Goal: Transaction & Acquisition: Purchase product/service

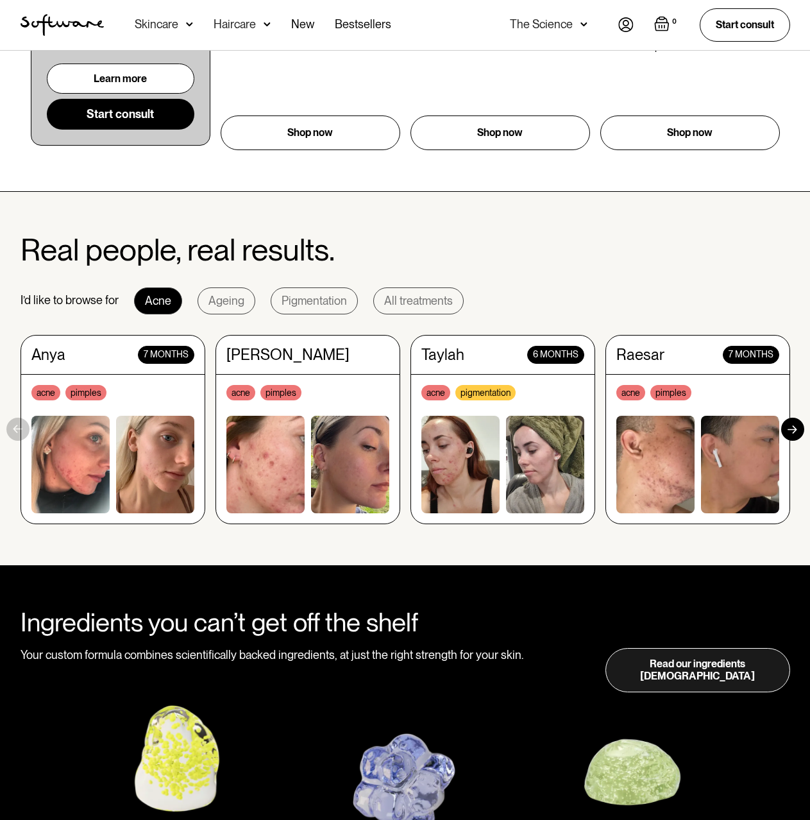
scroll to position [1026, 0]
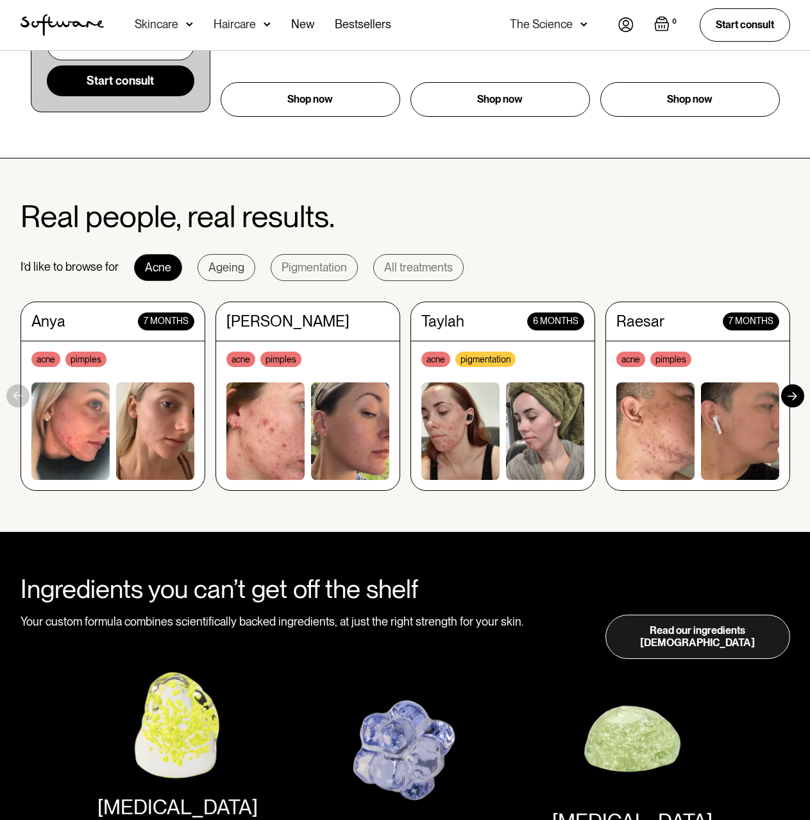
click at [244, 262] on link "Ageing" at bounding box center [227, 267] width 58 height 27
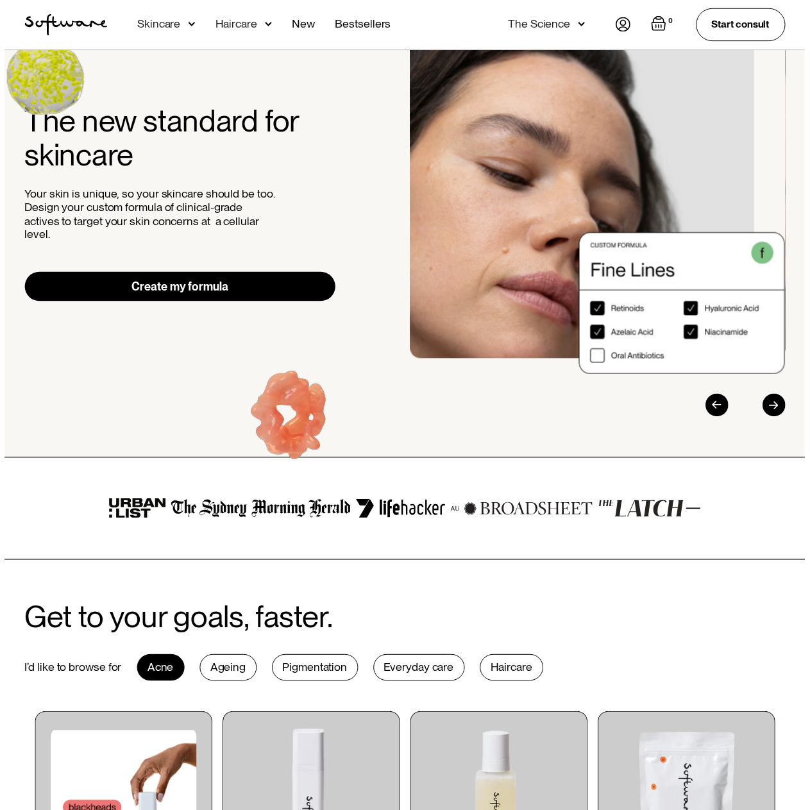
scroll to position [64, 0]
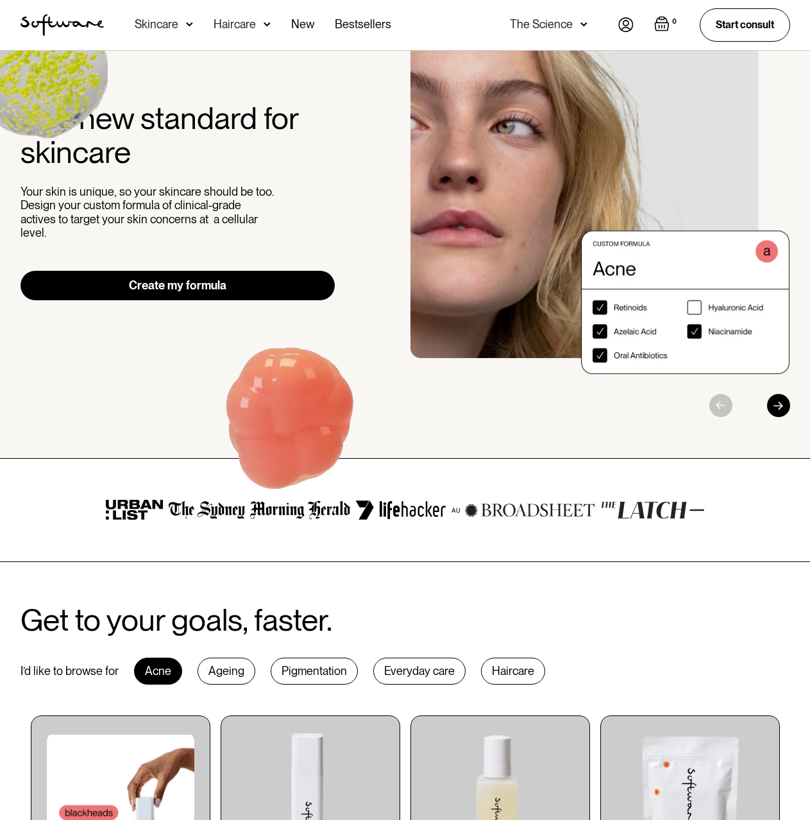
click at [163, 22] on div "Skincare" at bounding box center [157, 24] width 44 height 13
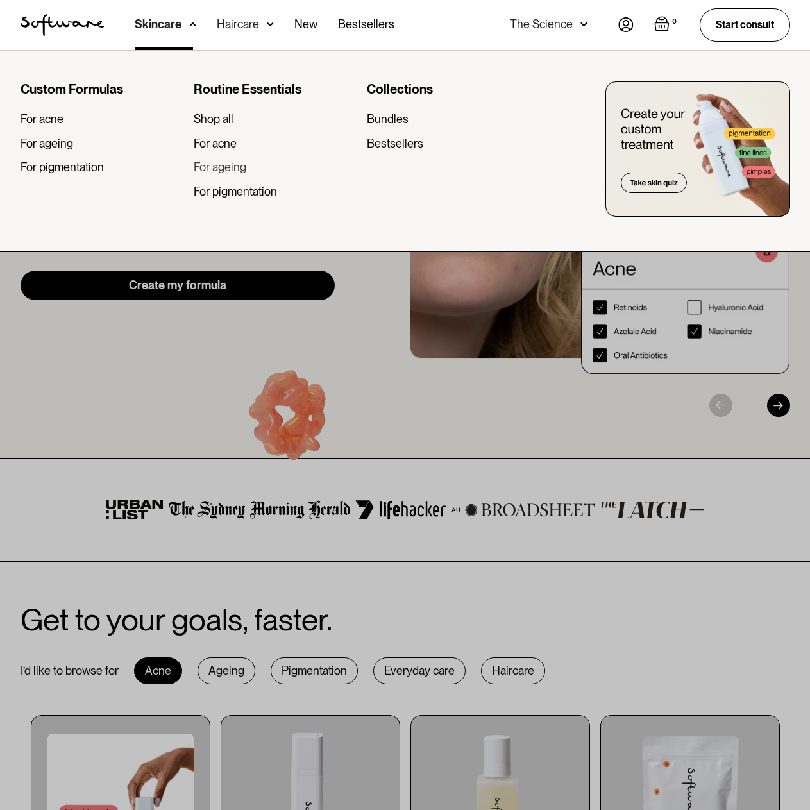
click at [231, 172] on div "For ageing" at bounding box center [220, 167] width 53 height 14
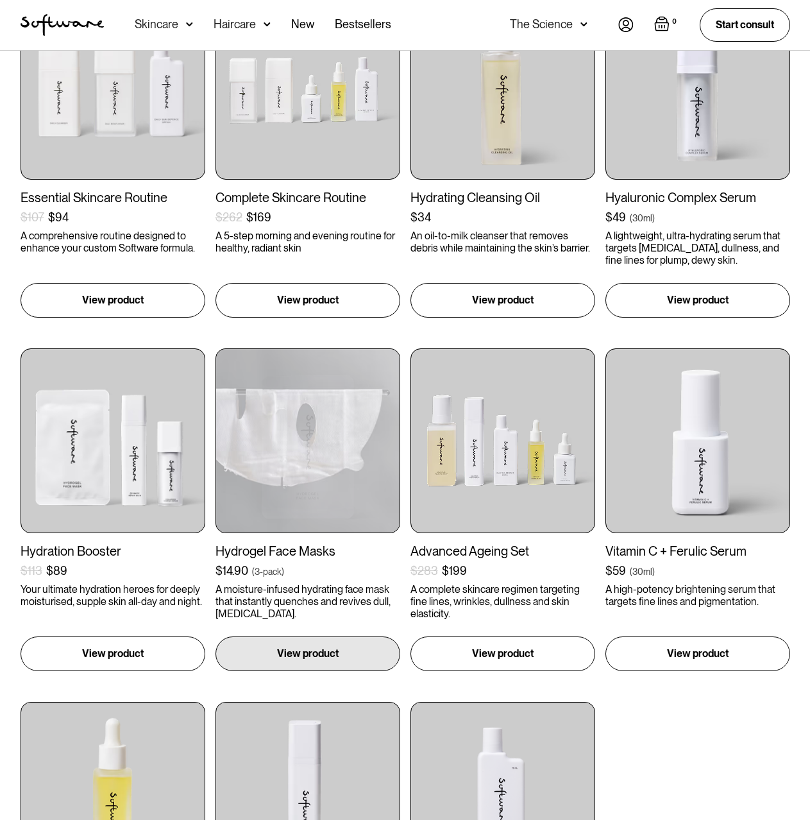
scroll to position [321, 0]
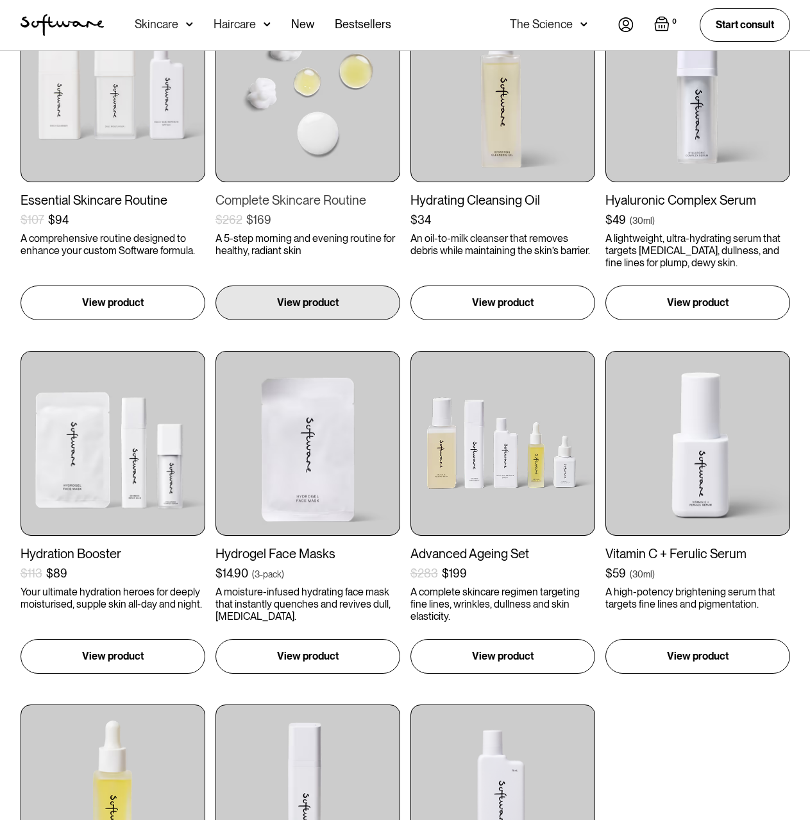
click at [293, 83] on img at bounding box center [307, 89] width 185 height 185
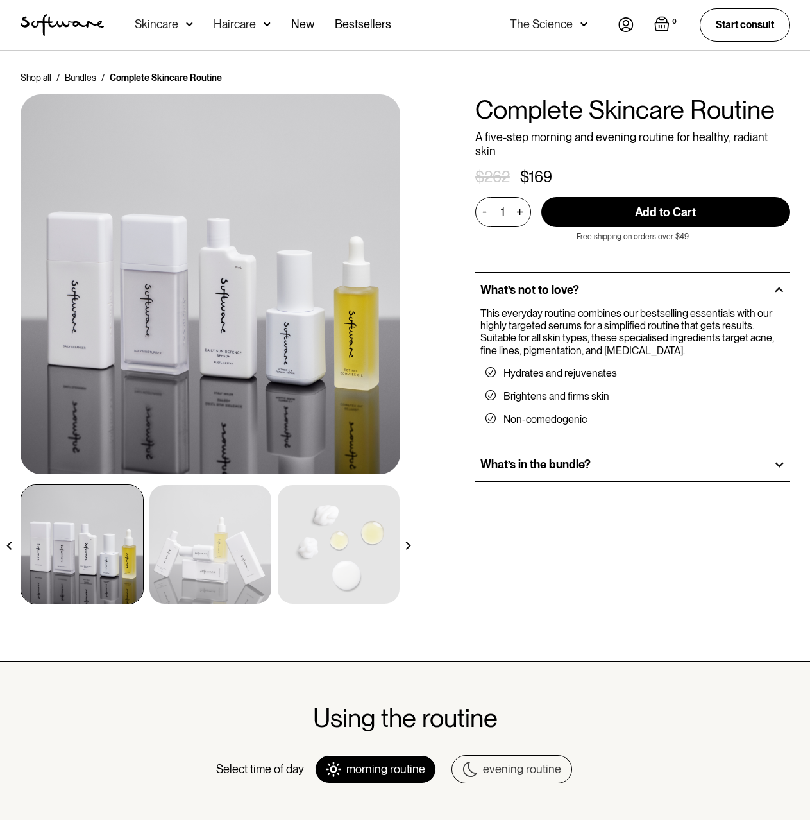
click at [563, 457] on h2 "What’s in the bundle?" at bounding box center [535, 464] width 110 height 14
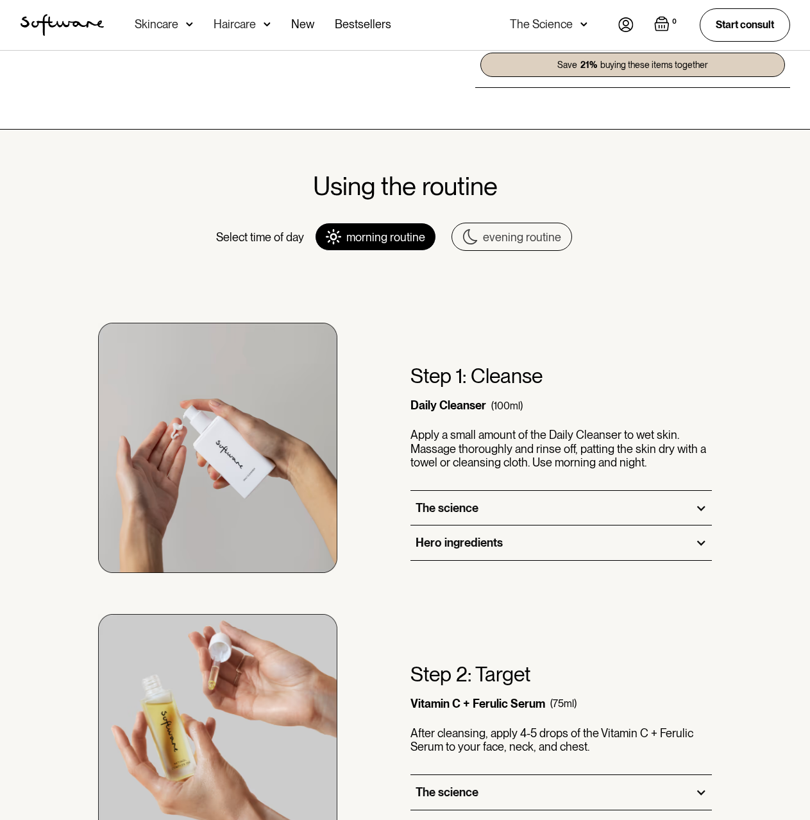
scroll to position [770, 0]
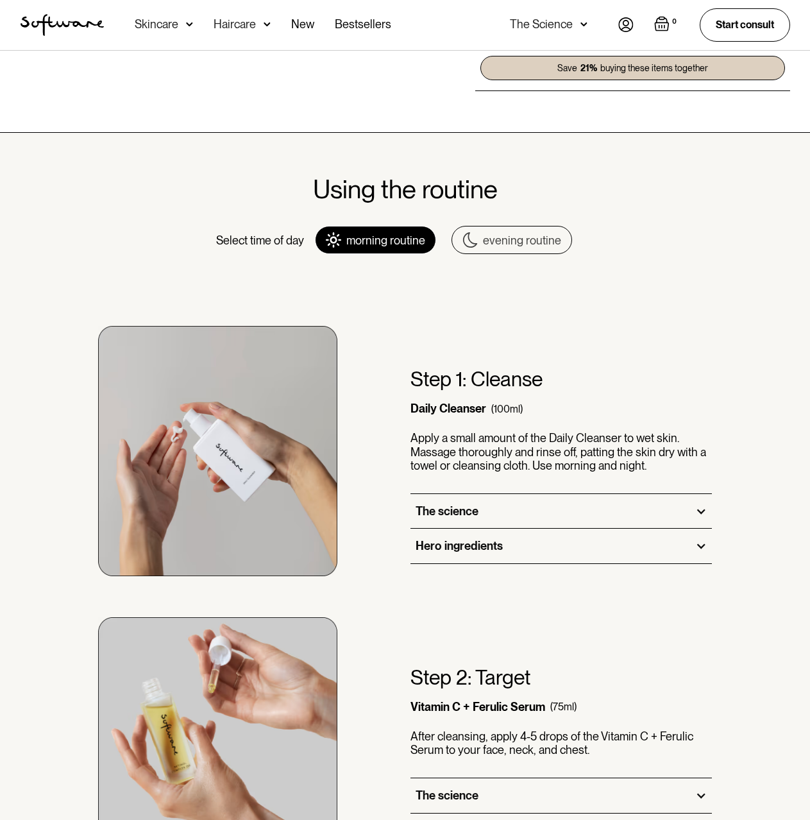
click at [547, 235] on link "evening routine" at bounding box center [511, 240] width 121 height 28
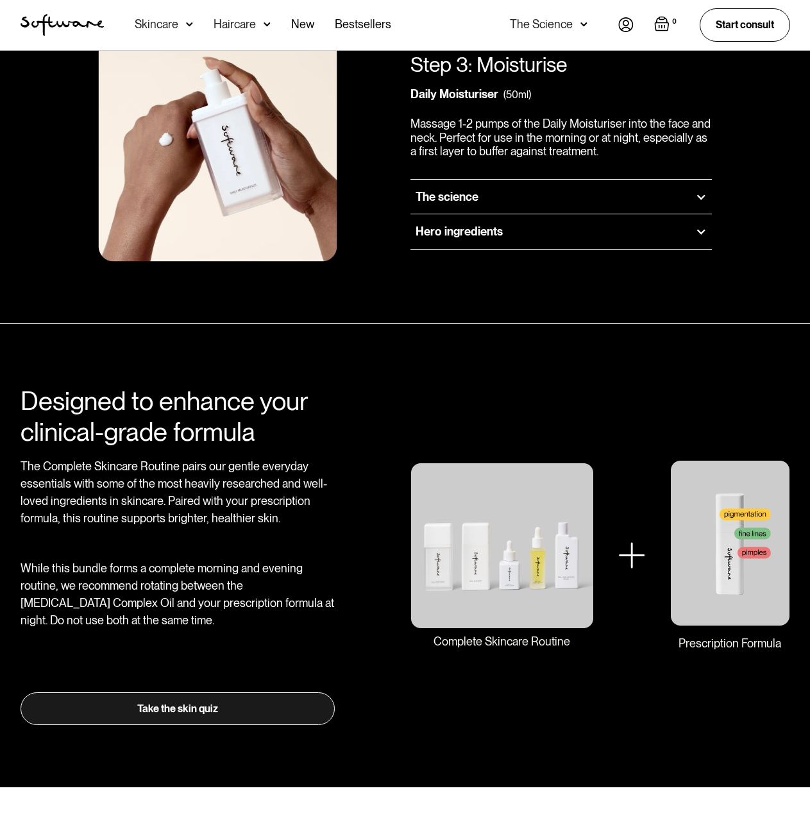
scroll to position [1667, 0]
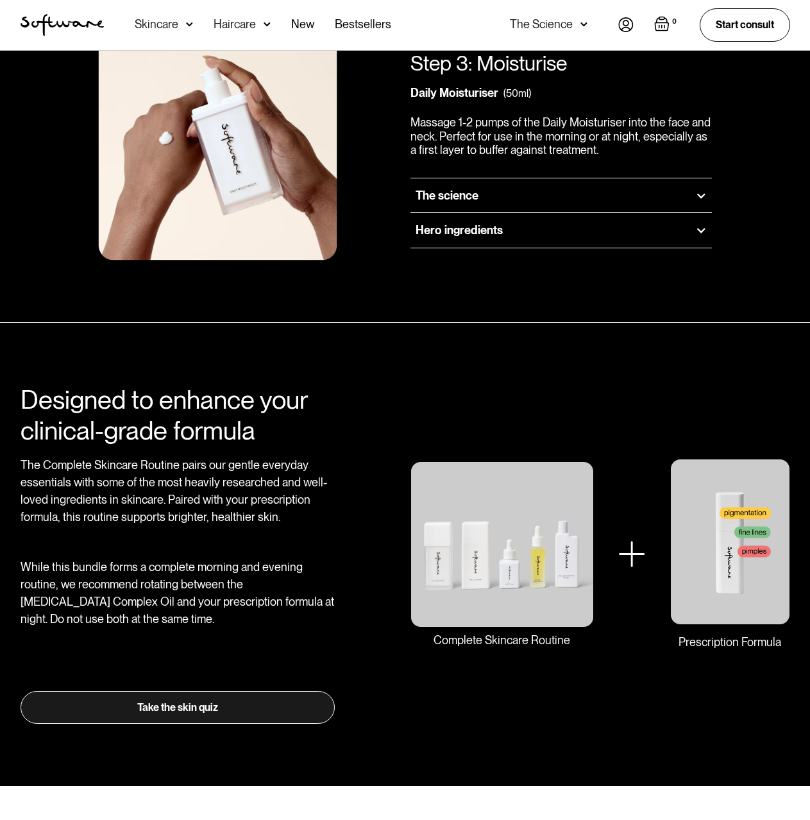
click at [175, 696] on link "Take the skin quiz" at bounding box center [178, 707] width 315 height 32
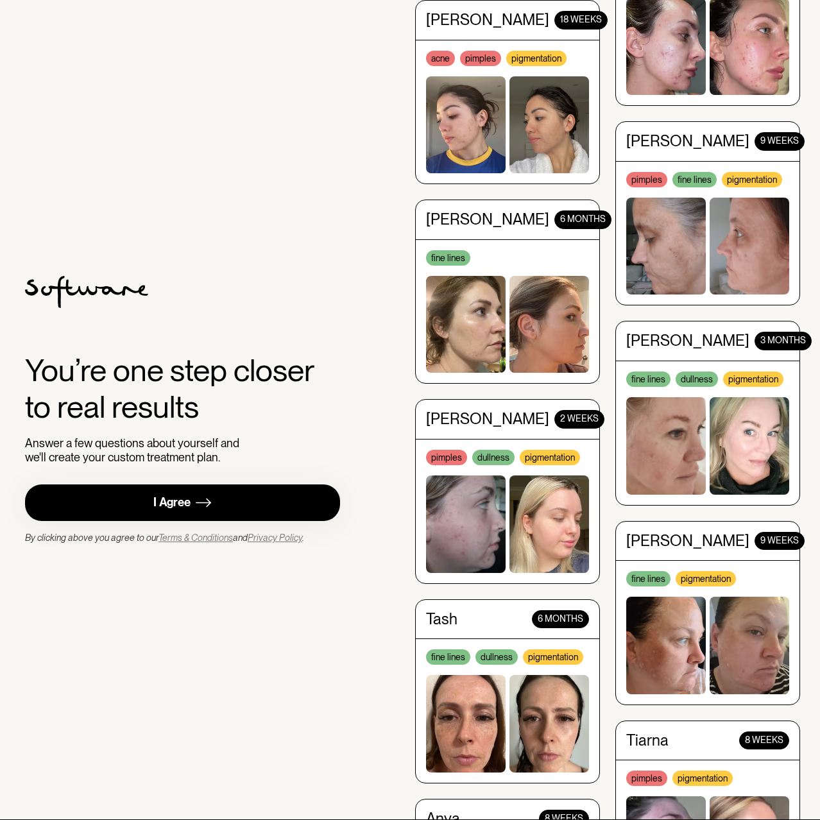
drag, startPoint x: 167, startPoint y: 502, endPoint x: 178, endPoint y: 496, distance: 12.1
click at [168, 502] on div "I Agree" at bounding box center [171, 502] width 37 height 15
